Goal: Navigation & Orientation: Find specific page/section

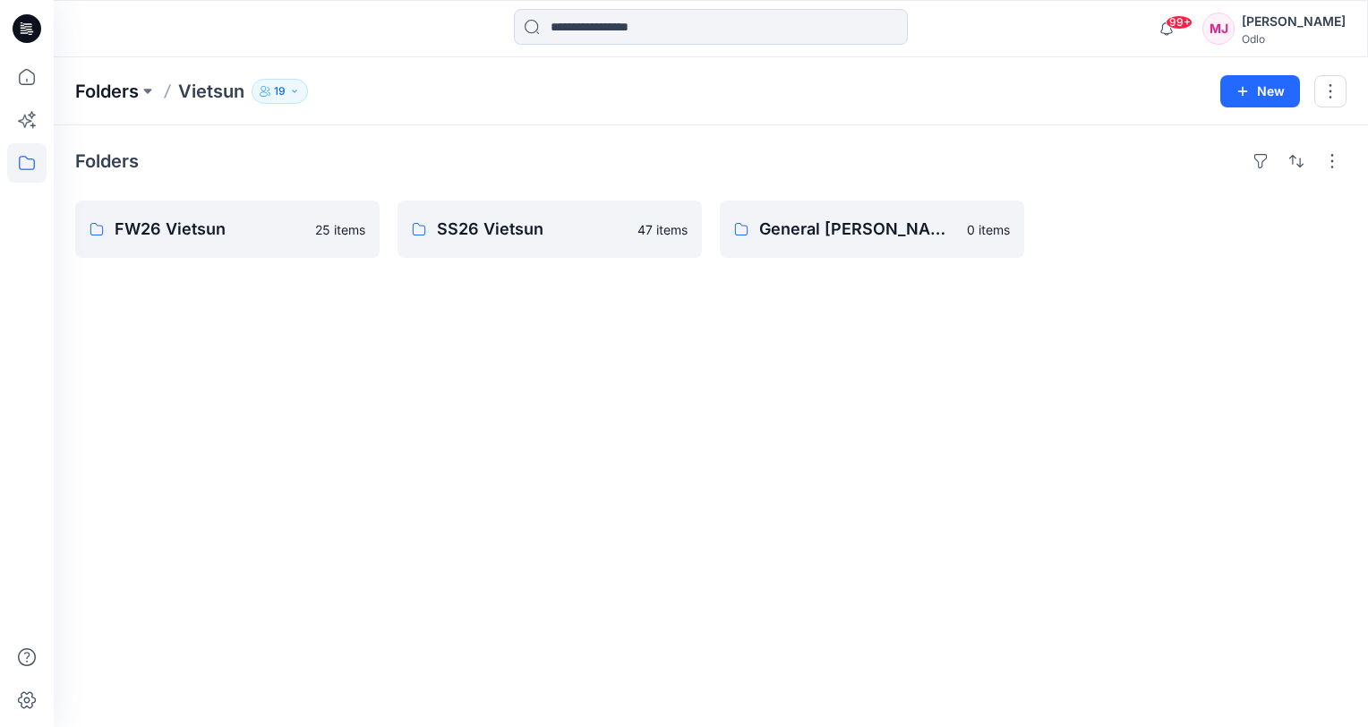
click at [122, 96] on p "Folders" at bounding box center [107, 91] width 64 height 25
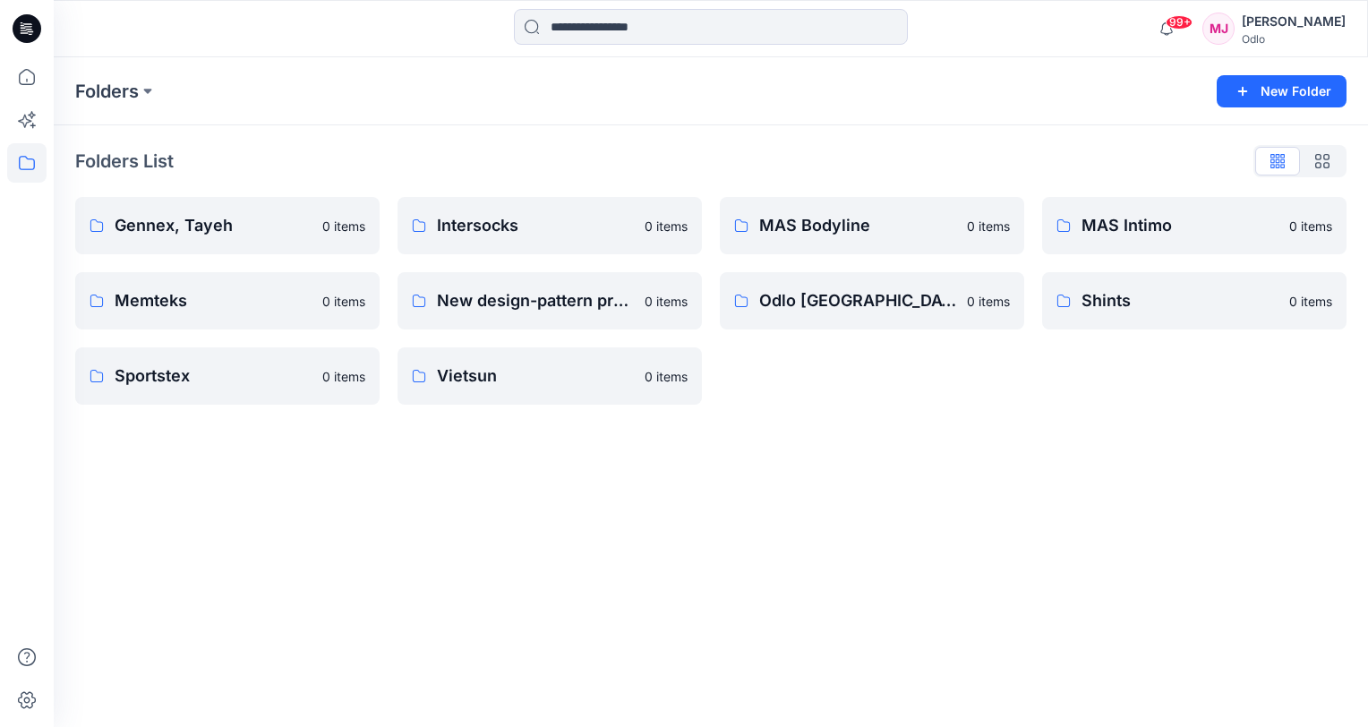
click at [331, 145] on div "Folders List Gennex, Tayeh 0 items Memteks 0 items Sportstex 0 items Intersocks…" at bounding box center [711, 275] width 1314 height 301
click at [1086, 303] on p "Shints" at bounding box center [1193, 300] width 222 height 25
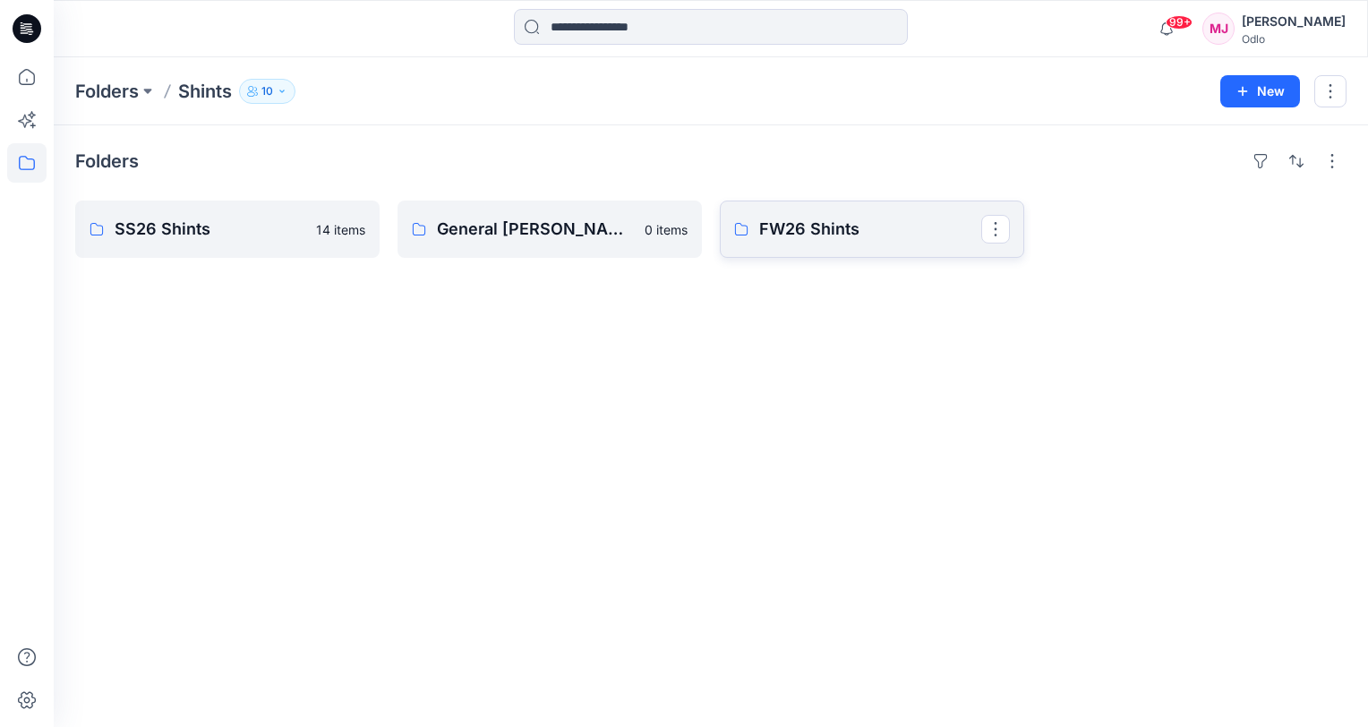
click at [826, 229] on p "FW26 Shints" at bounding box center [870, 229] width 222 height 25
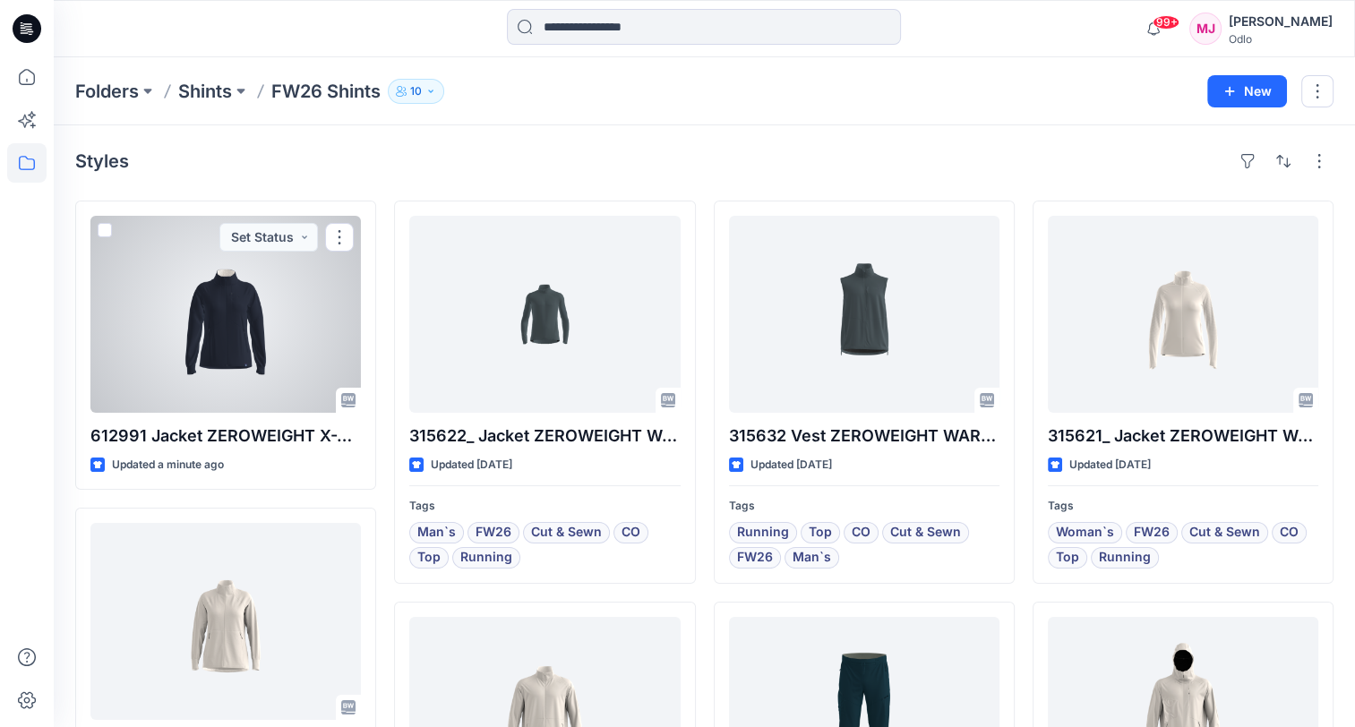
click at [240, 344] on div at bounding box center [225, 314] width 270 height 197
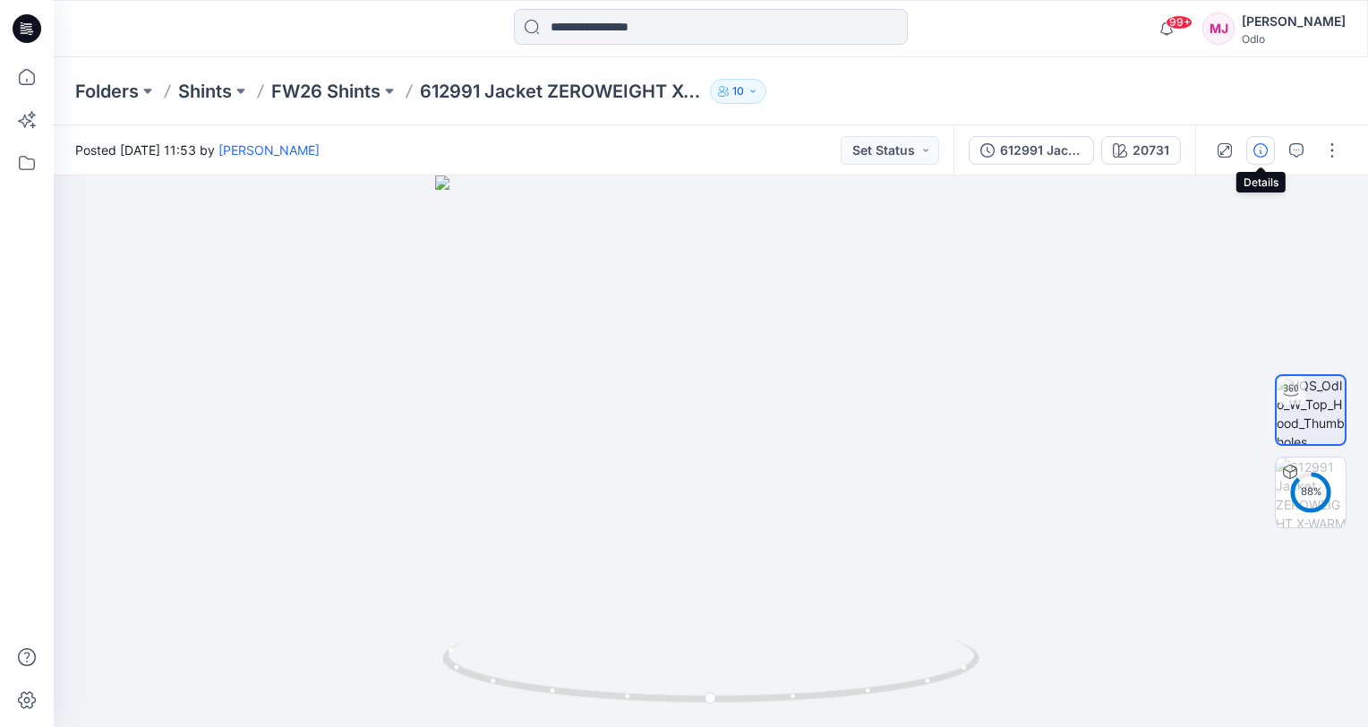
click at [1258, 153] on icon "button" at bounding box center [1260, 150] width 14 height 14
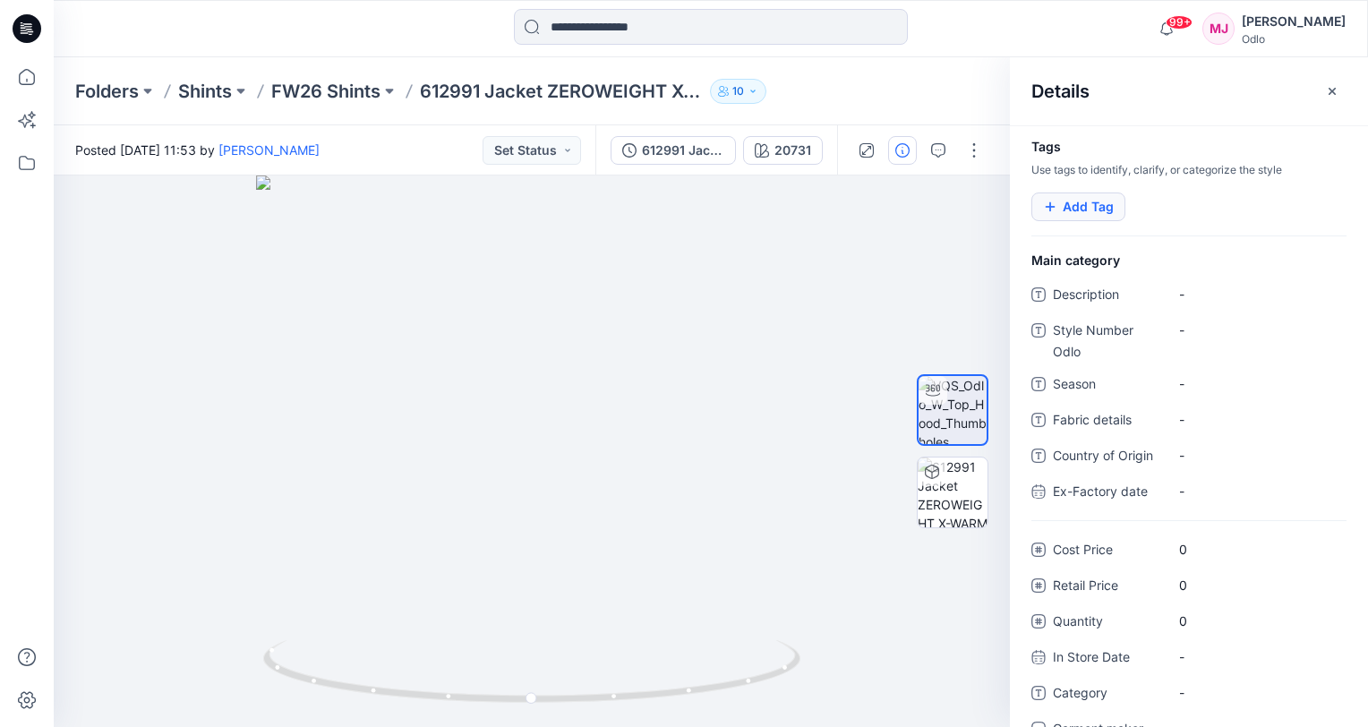
click at [1087, 207] on button "Add Tag" at bounding box center [1078, 206] width 94 height 29
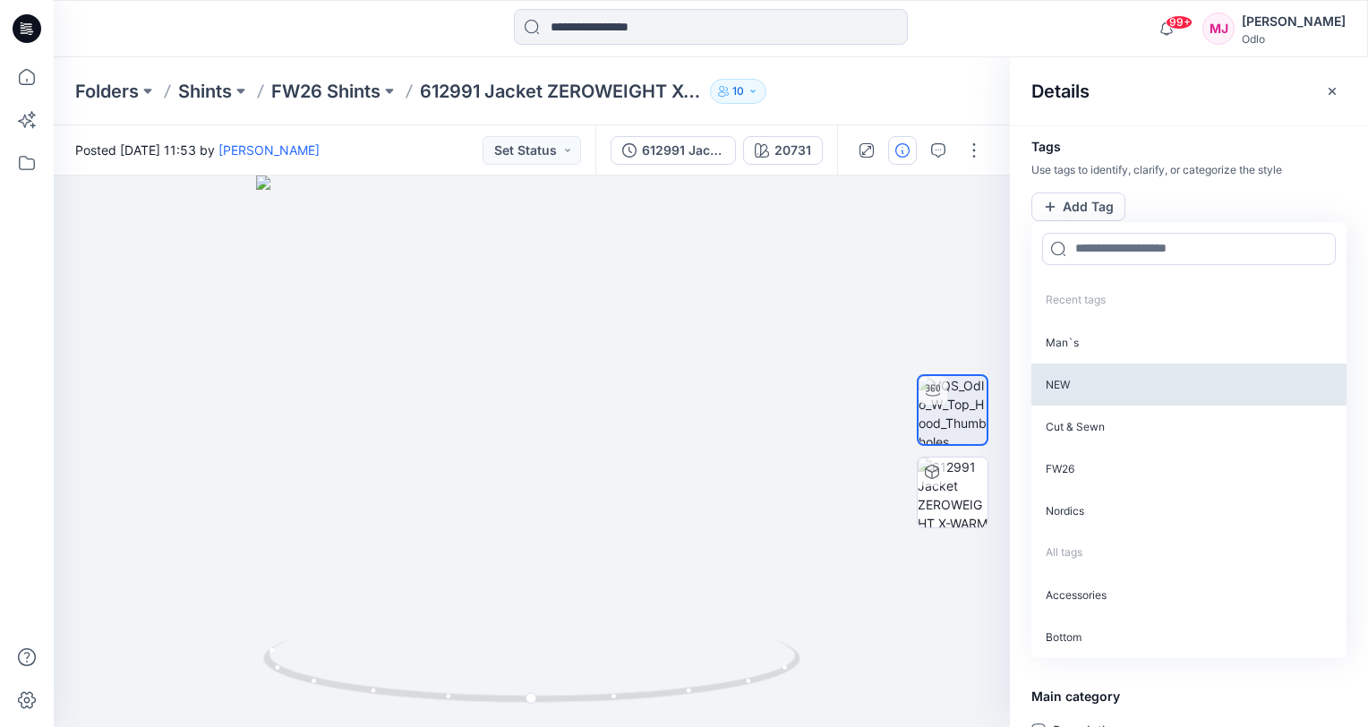
click at [1078, 375] on p "NEW" at bounding box center [1188, 385] width 315 height 42
click at [1078, 376] on p "Cut & Sewn" at bounding box center [1188, 383] width 315 height 42
click at [1083, 385] on p "FW26" at bounding box center [1188, 383] width 315 height 42
click at [1090, 389] on p "Nordics" at bounding box center [1188, 383] width 315 height 42
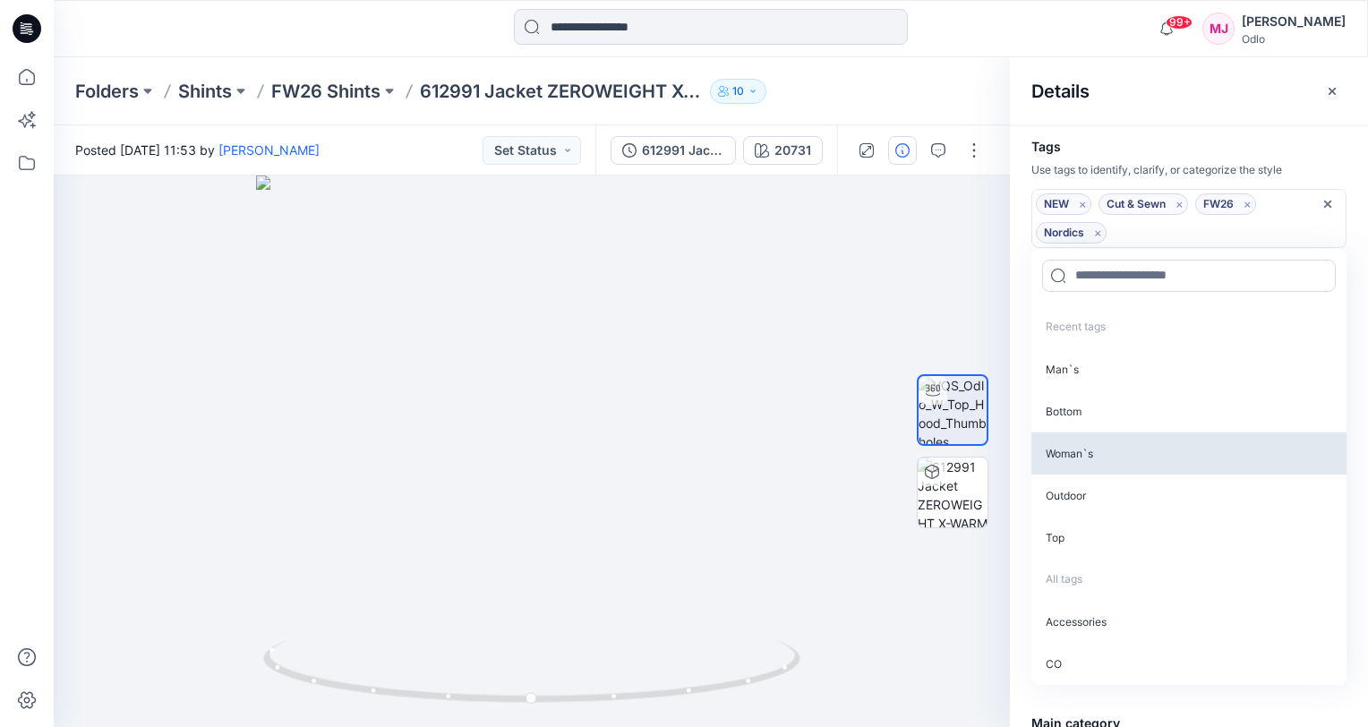
click at [1106, 444] on p "Woman`s" at bounding box center [1188, 453] width 315 height 42
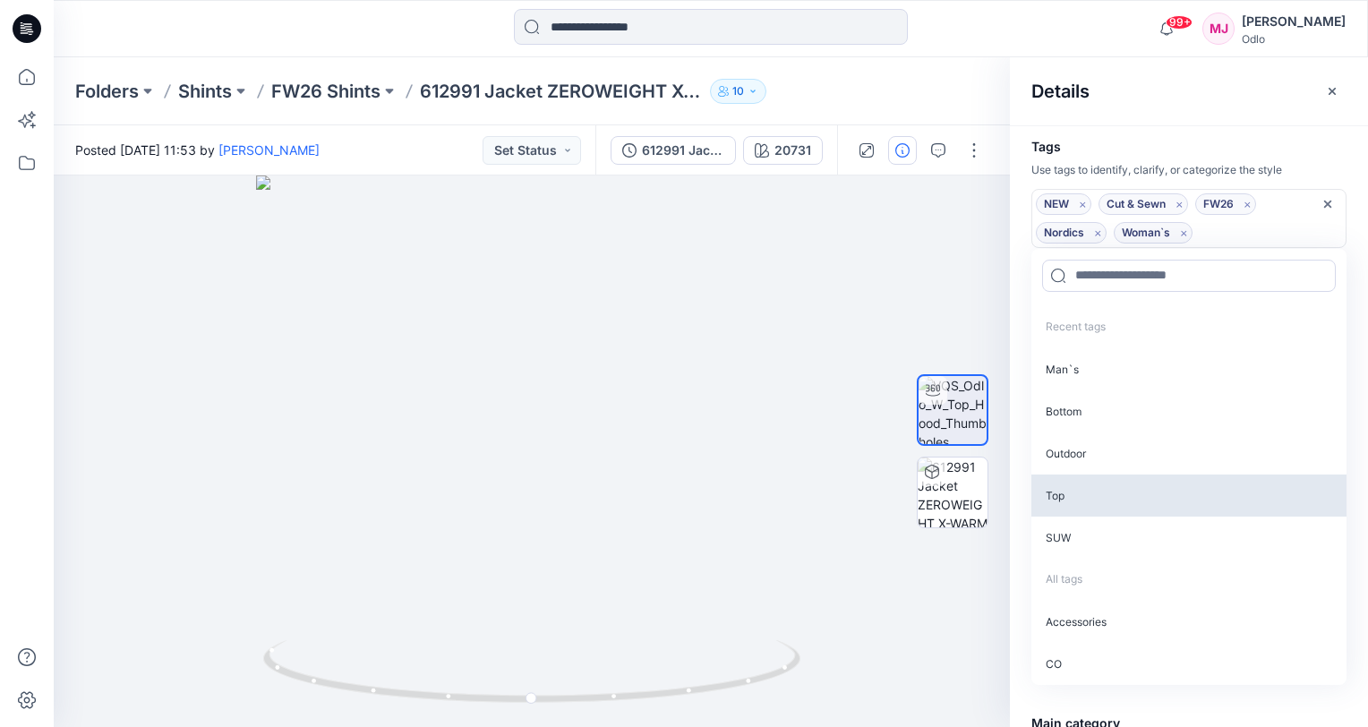
click at [1033, 497] on p "Top" at bounding box center [1188, 496] width 315 height 42
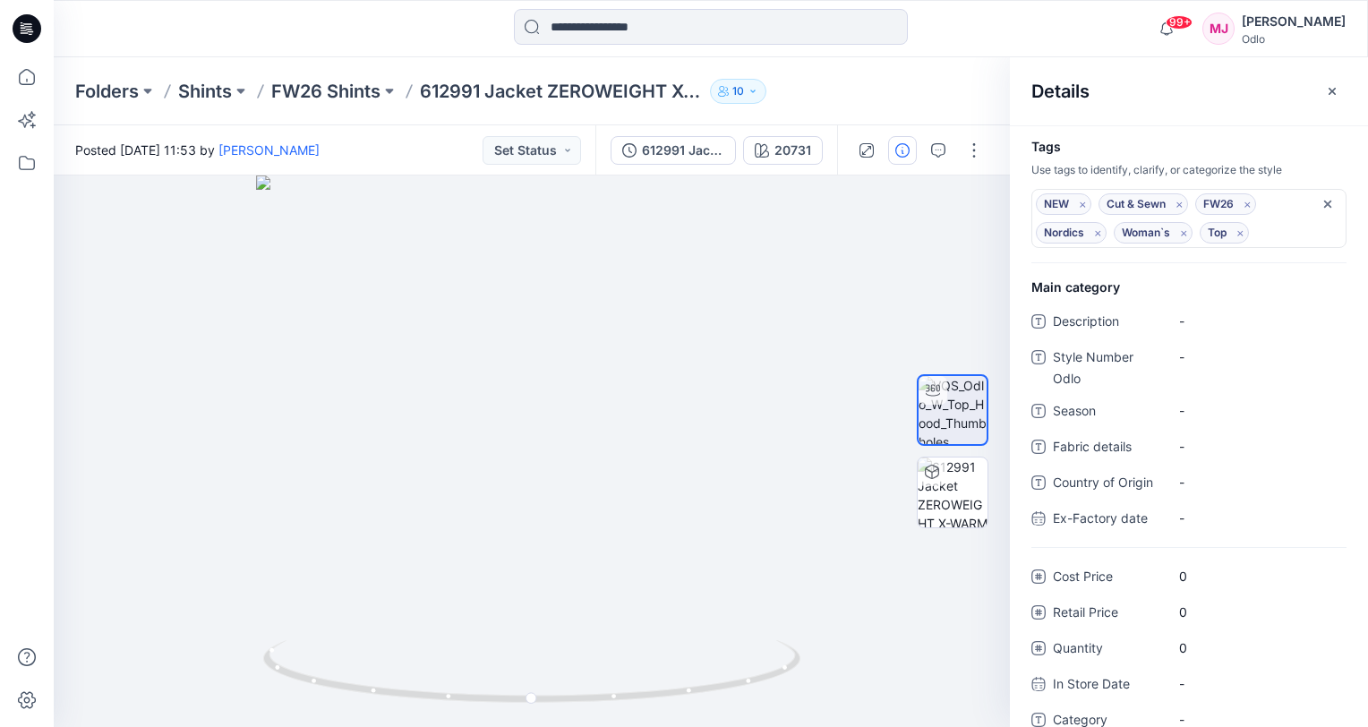
click at [1166, 101] on div "Details" at bounding box center [1189, 90] width 358 height 67
click at [1194, 363] on Odlo "-" at bounding box center [1257, 356] width 156 height 19
type textarea "******"
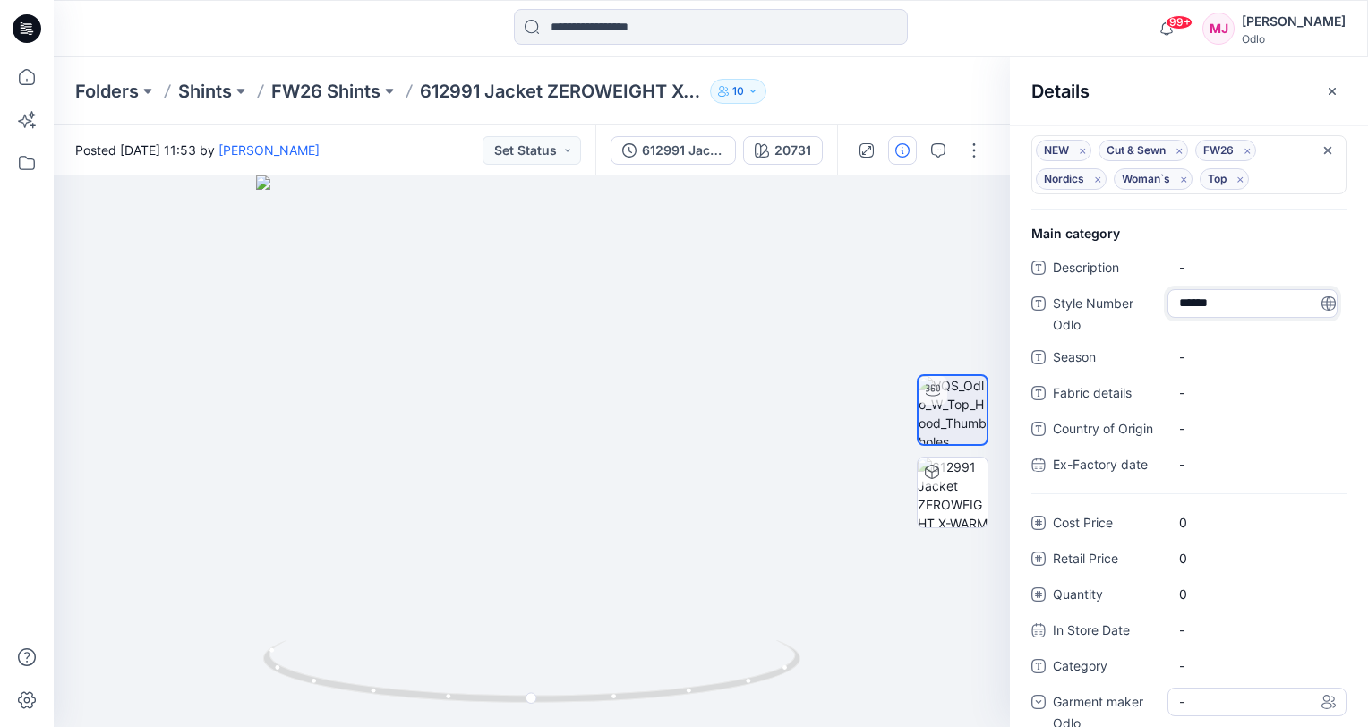
scroll to position [81, 0]
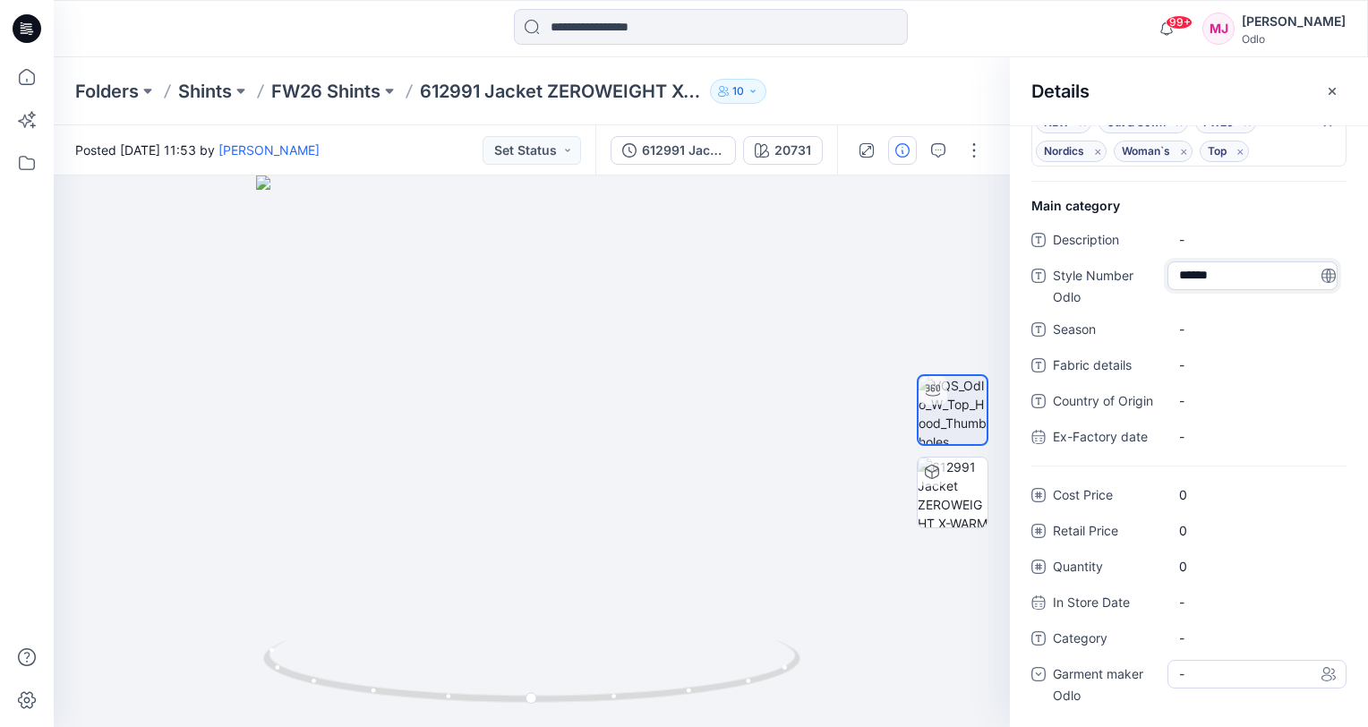
click at [1228, 676] on div "-" at bounding box center [1257, 674] width 179 height 29
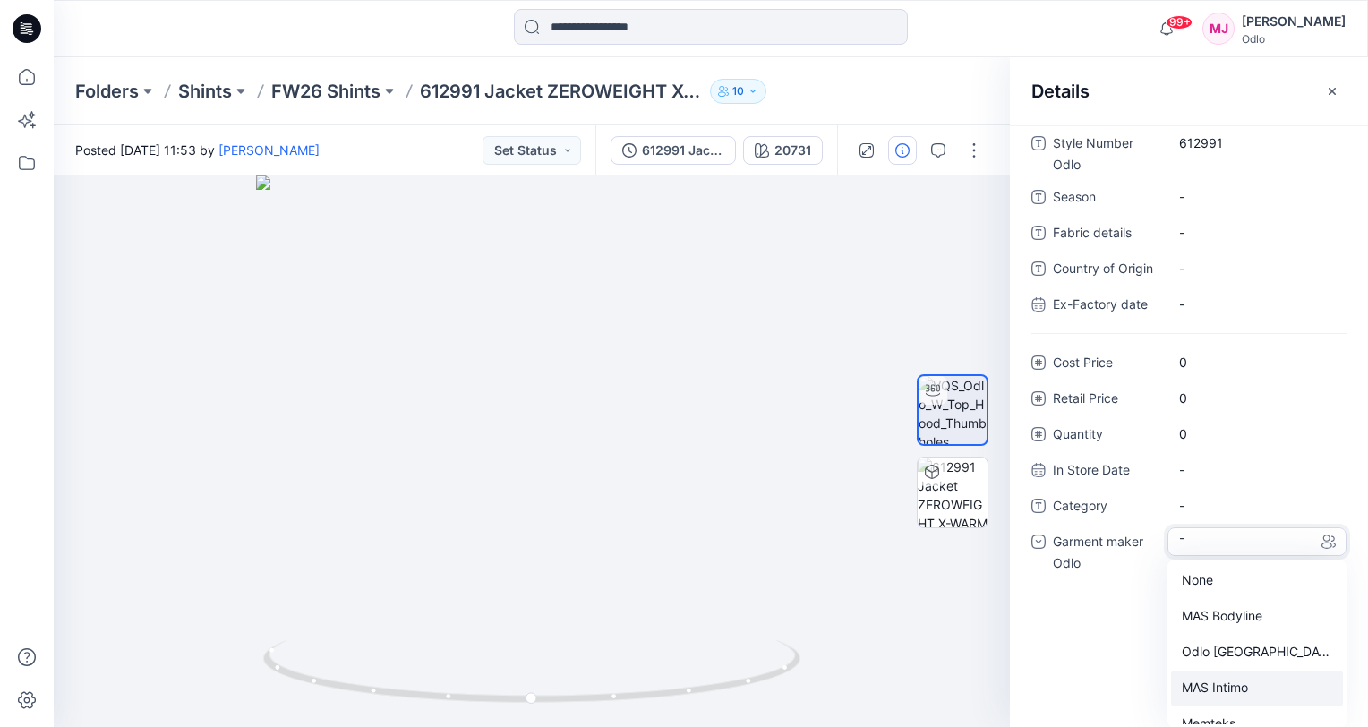
scroll to position [125, 0]
click at [1215, 696] on div "Shints" at bounding box center [1257, 707] width 172 height 36
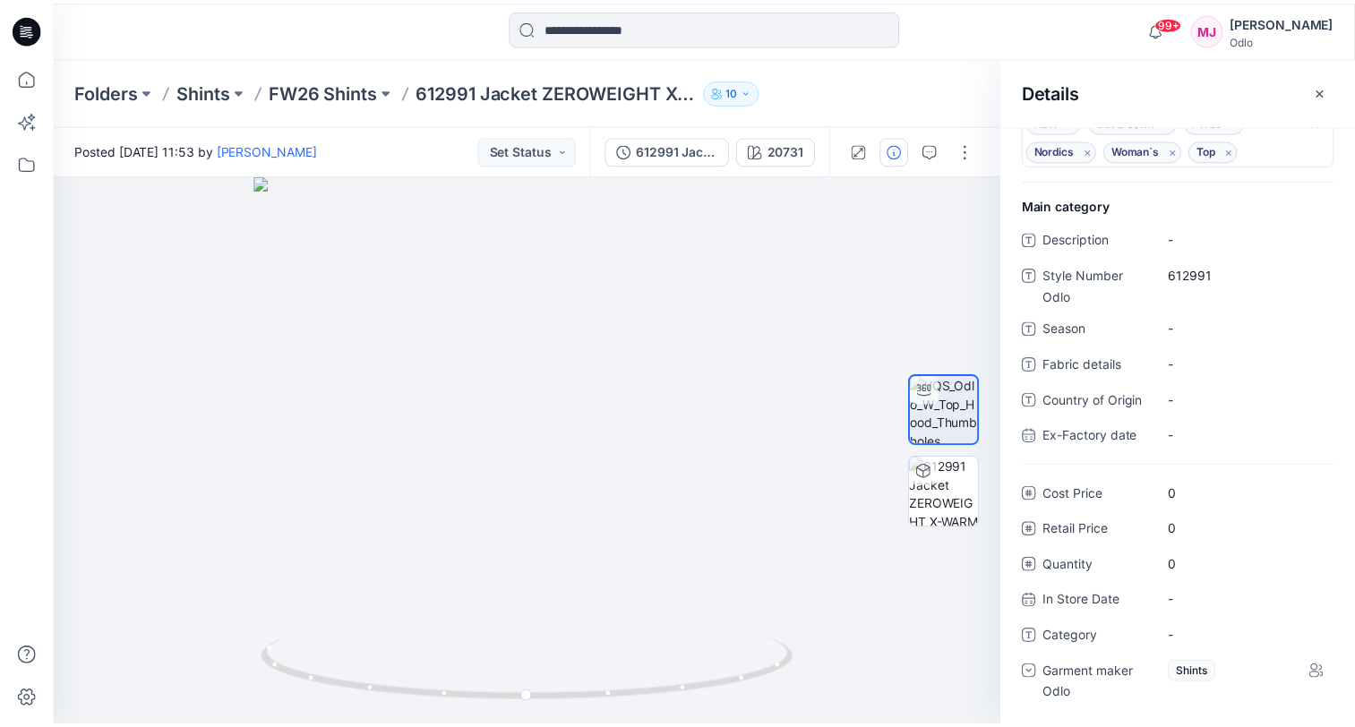
scroll to position [81, 0]
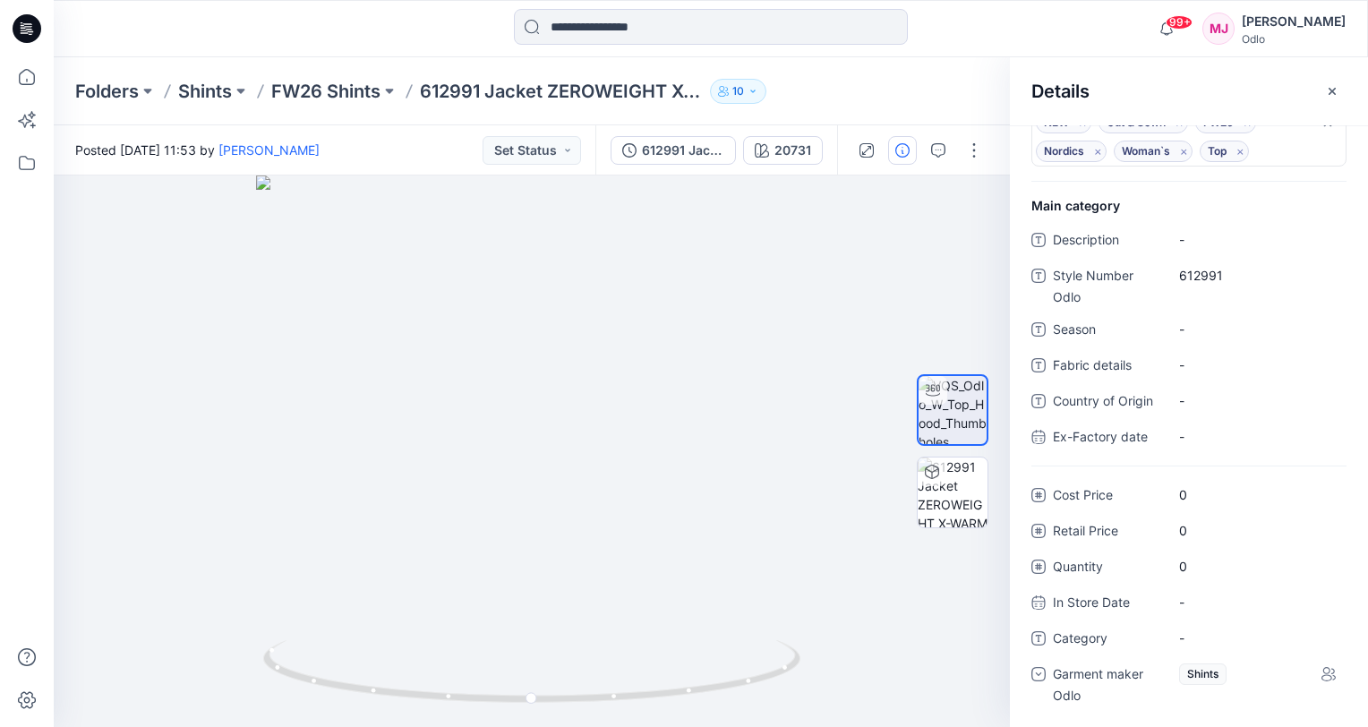
click at [945, 89] on div "Folders Shints FW26 Shints 612991 Jacket ZEROWEIGHT X-WARM 80 YEARS_SMS_3D2 10" at bounding box center [641, 91] width 1132 height 25
click at [346, 91] on p "FW26 Shints" at bounding box center [325, 91] width 109 height 25
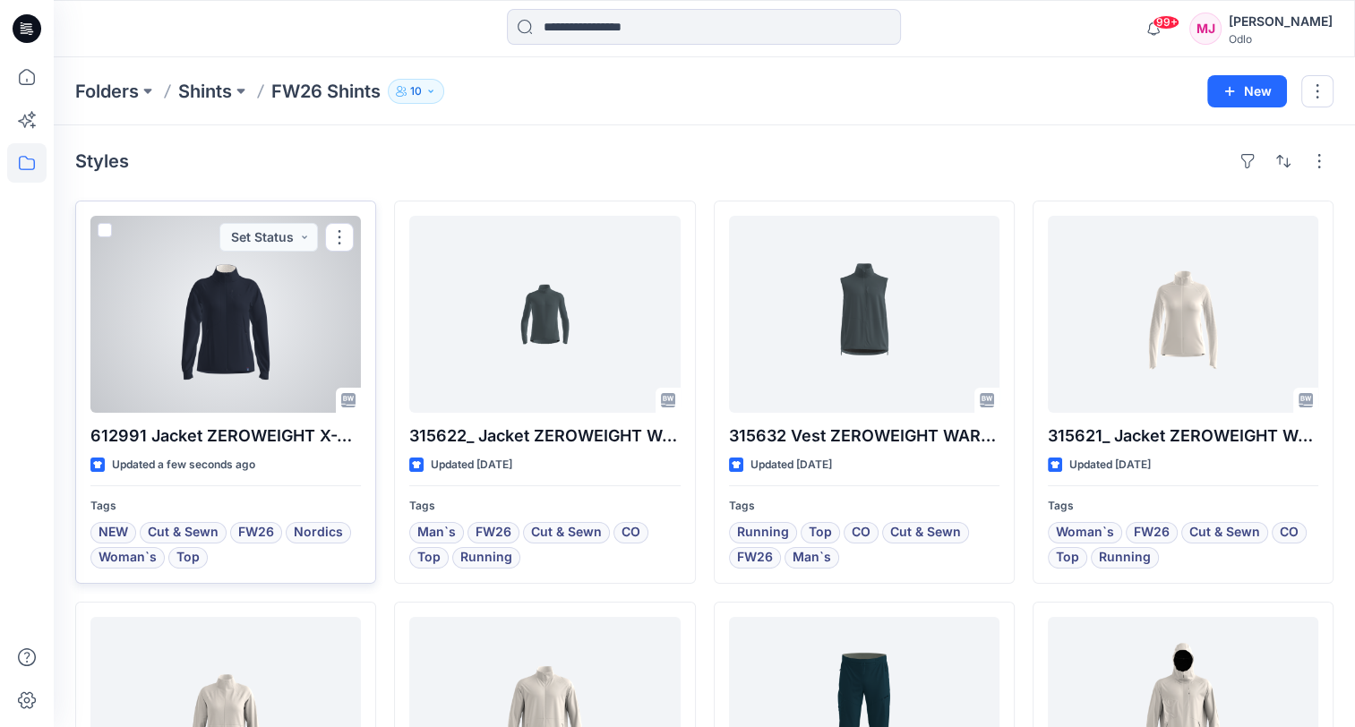
click at [243, 383] on div at bounding box center [225, 314] width 270 height 197
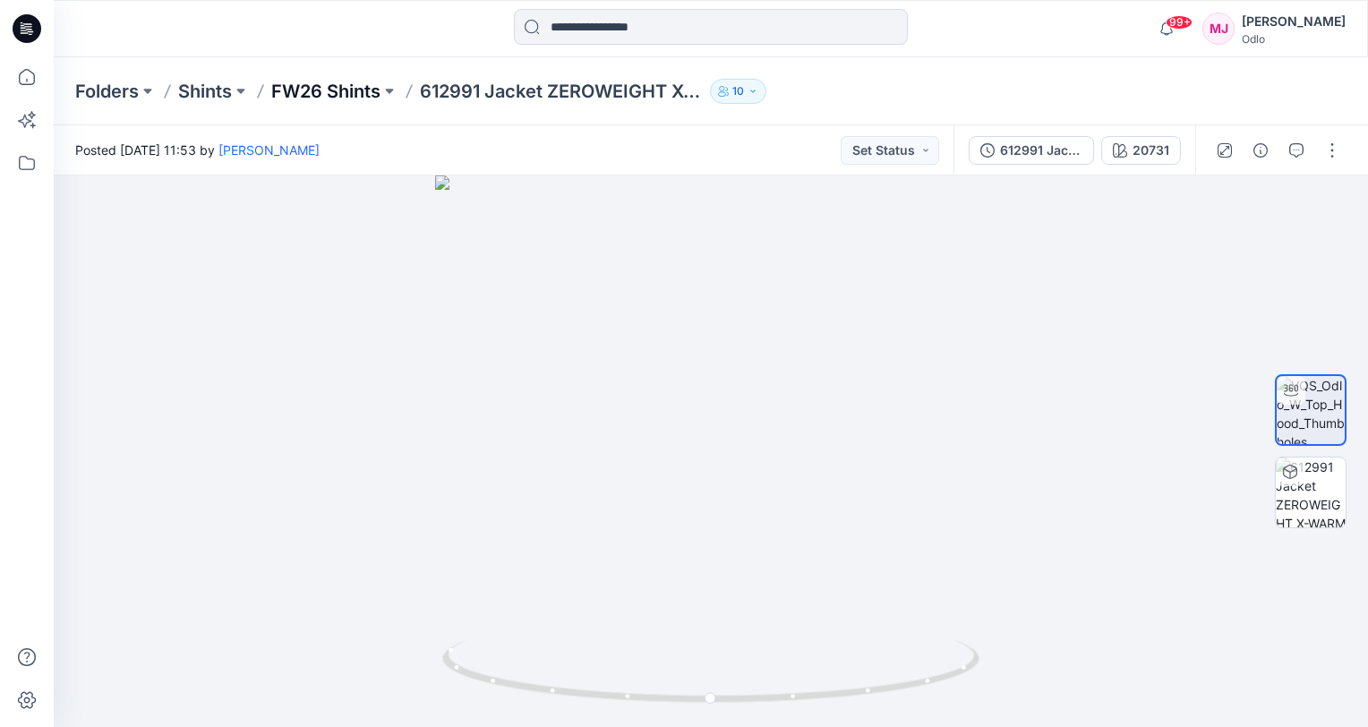
click at [319, 93] on p "FW26 Shints" at bounding box center [325, 91] width 109 height 25
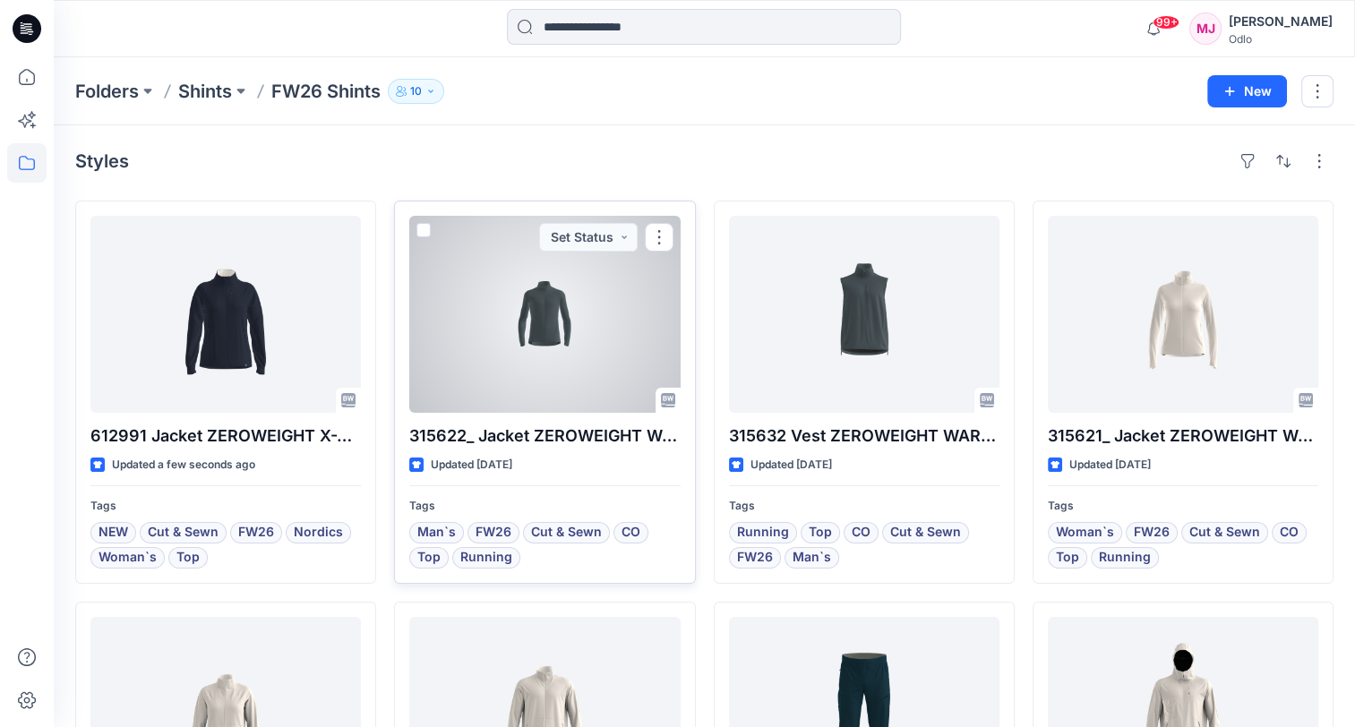
click at [579, 326] on div at bounding box center [544, 314] width 270 height 197
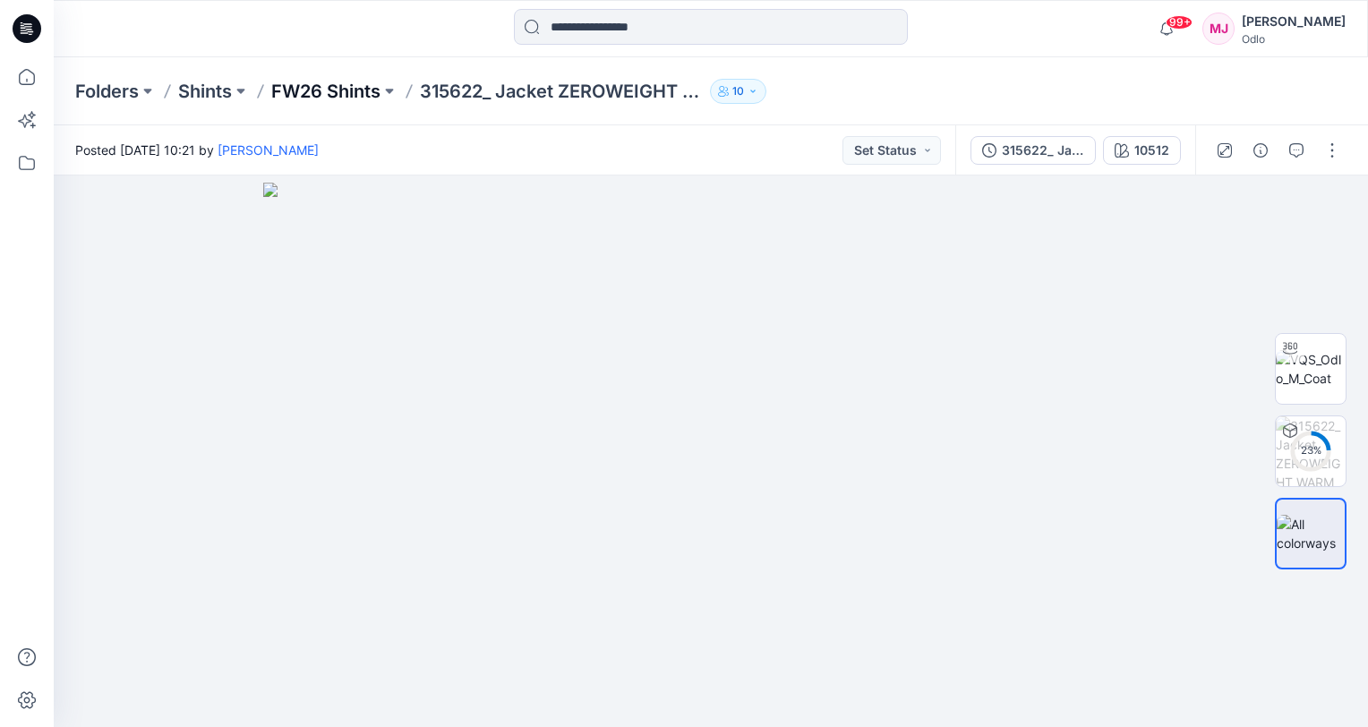
click at [317, 98] on p "FW26 Shints" at bounding box center [325, 91] width 109 height 25
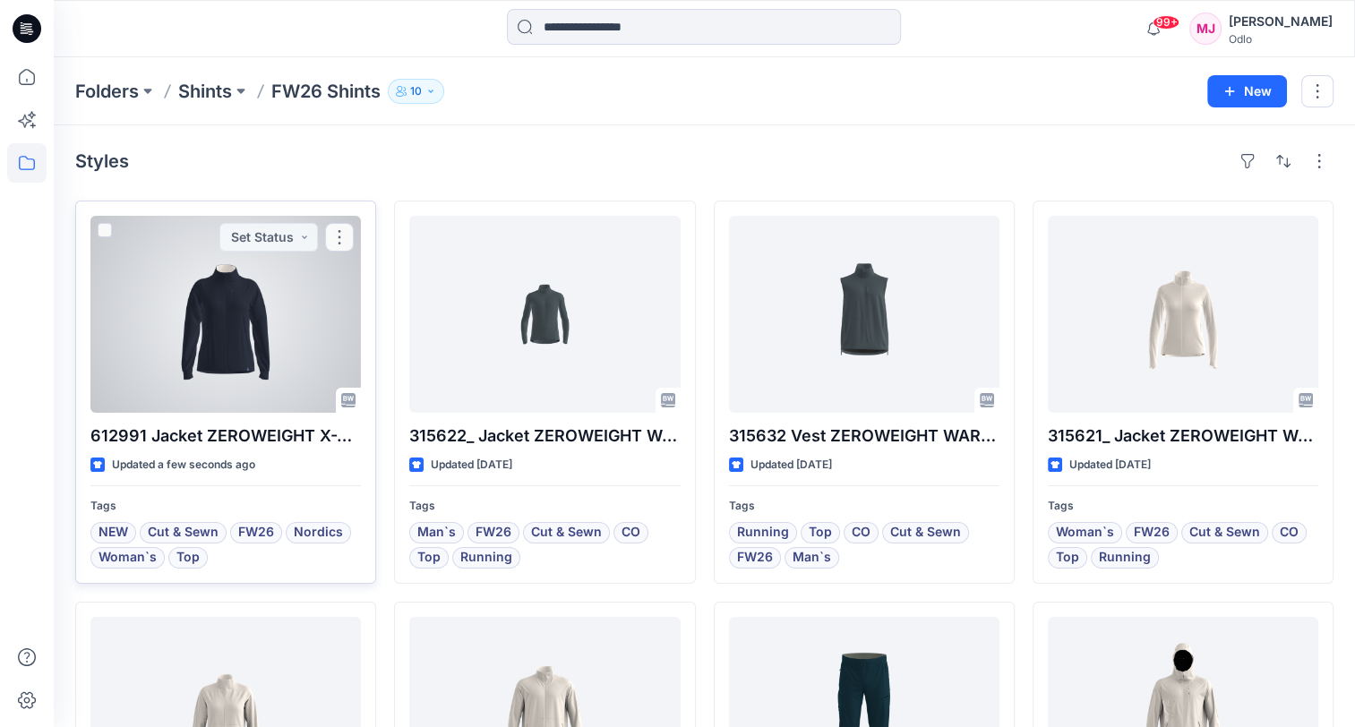
click at [287, 339] on div at bounding box center [225, 314] width 270 height 197
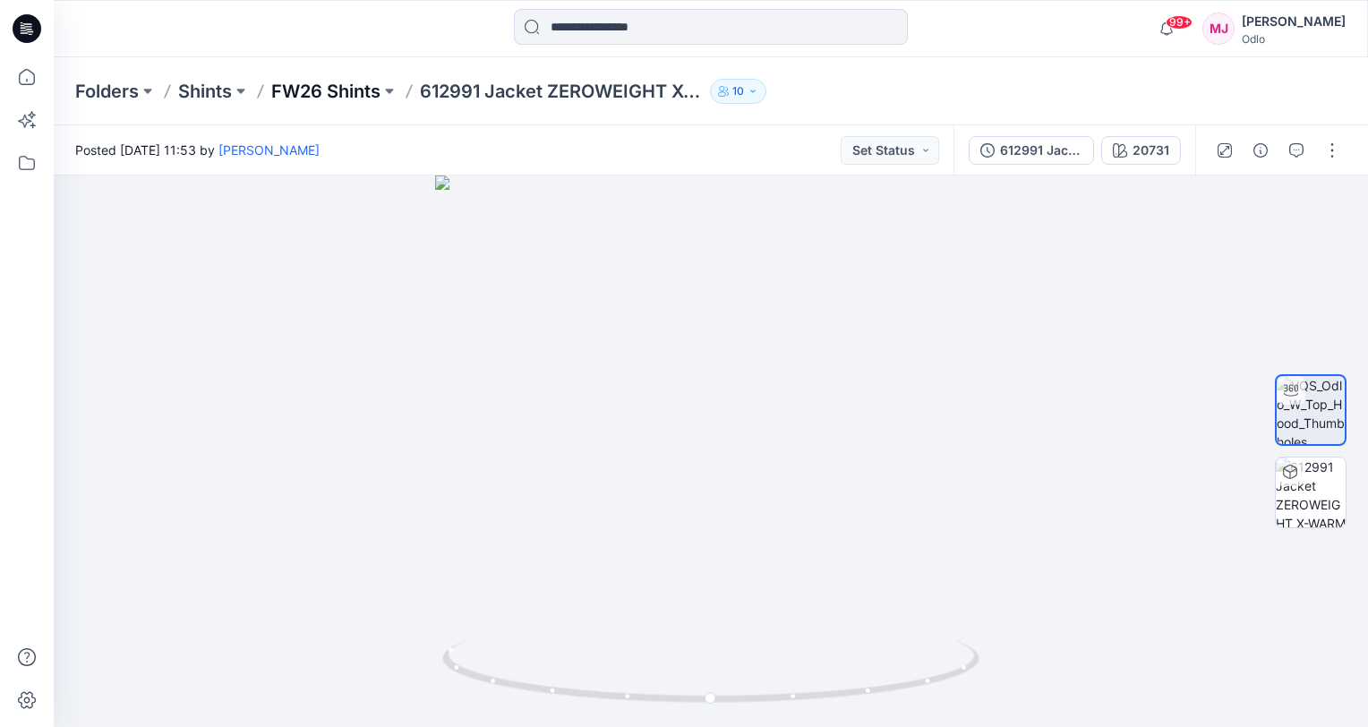
click at [306, 85] on p "FW26 Shints" at bounding box center [325, 91] width 109 height 25
